Goal: Check status: Check status

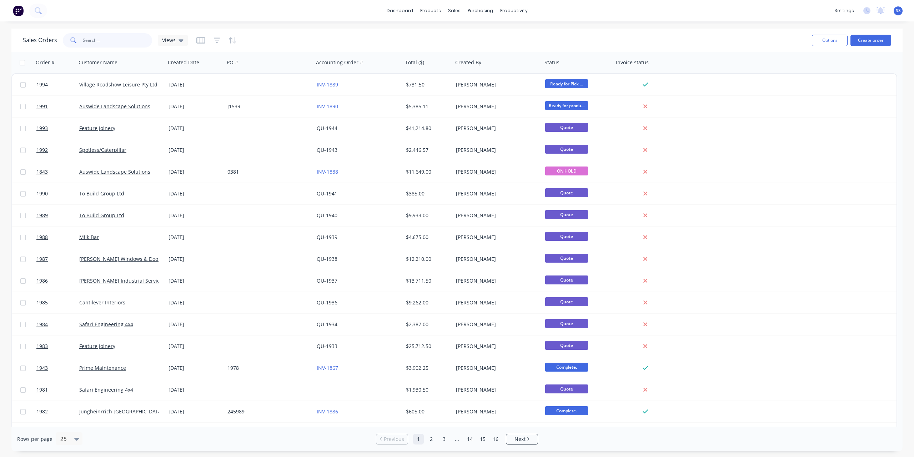
click at [101, 42] on input "text" at bounding box center [118, 40] width 70 height 14
type input "1841"
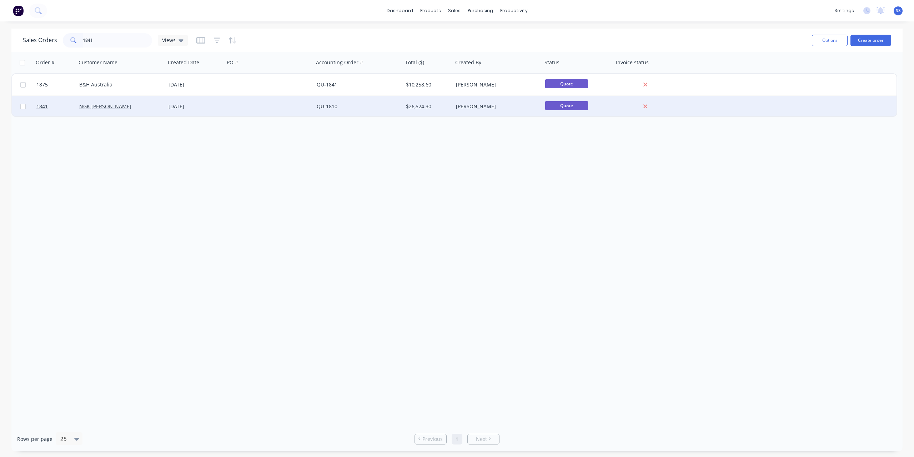
click at [238, 111] on div at bounding box center [269, 106] width 89 height 21
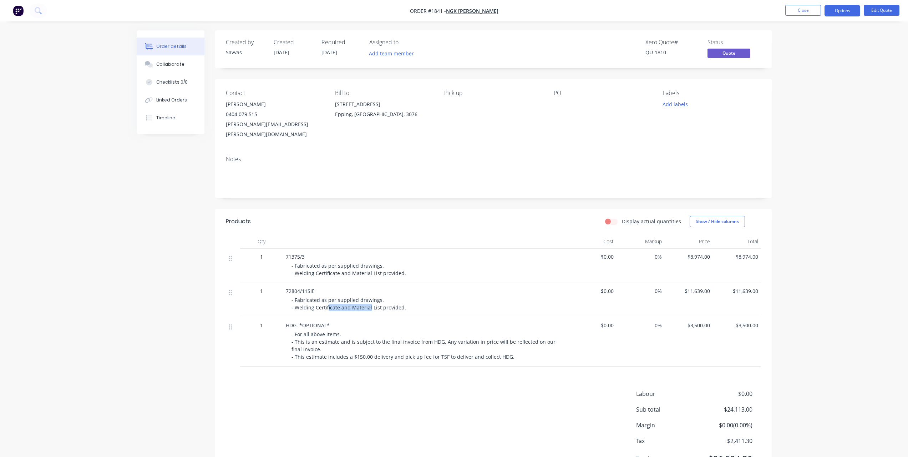
drag, startPoint x: 369, startPoint y: 300, endPoint x: 327, endPoint y: 304, distance: 42.7
click at [327, 304] on div "72804/11SIE - Fabricated as per supplied drawings. - Welding Certificate and Ma…" at bounding box center [426, 300] width 286 height 34
click at [298, 253] on span "71375/3" at bounding box center [295, 256] width 19 height 7
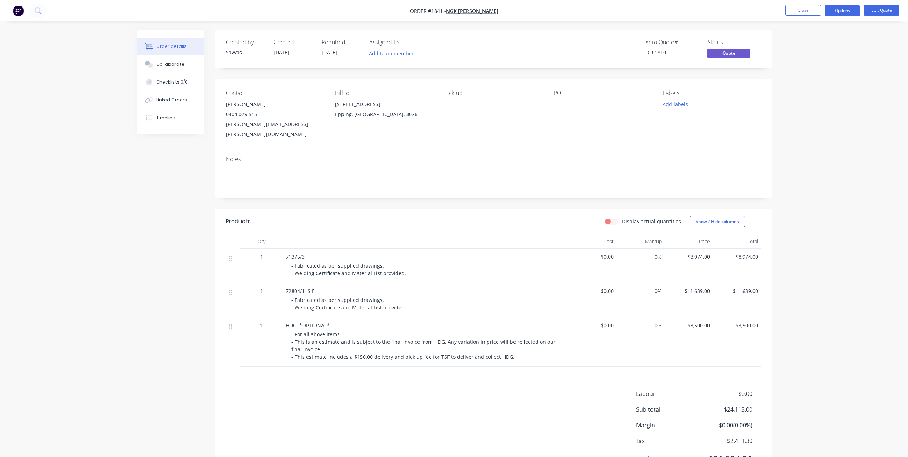
drag, startPoint x: 298, startPoint y: 246, endPoint x: 313, endPoint y: 234, distance: 18.8
click at [313, 234] on div at bounding box center [426, 241] width 286 height 14
drag, startPoint x: 308, startPoint y: 244, endPoint x: 283, endPoint y: 245, distance: 25.0
click at [283, 248] on div "71375/3 - Fabricated as per supplied drawings. - Welding Certificate and Materi…" at bounding box center [426, 265] width 286 height 34
copy span "71375/3"
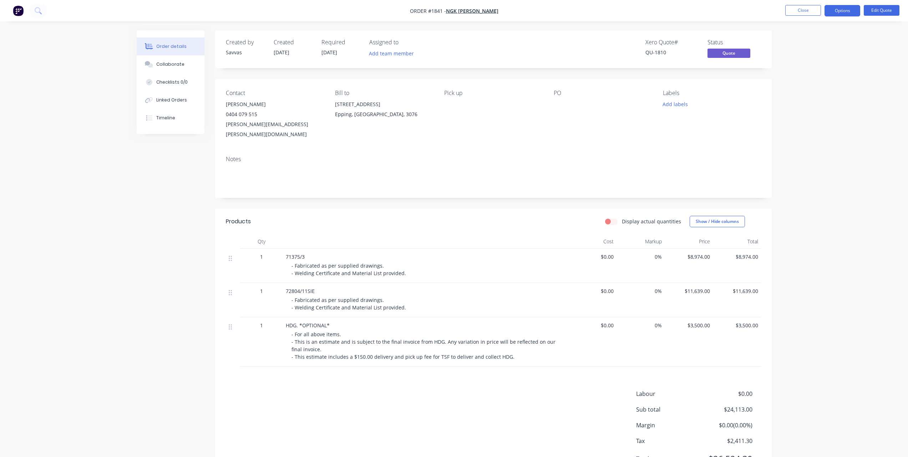
click at [419, 262] on div "- Fabricated as per supplied drawings. - Welding Certificate and Material List …" at bounding box center [429, 269] width 274 height 15
